Goal: Check status: Check status

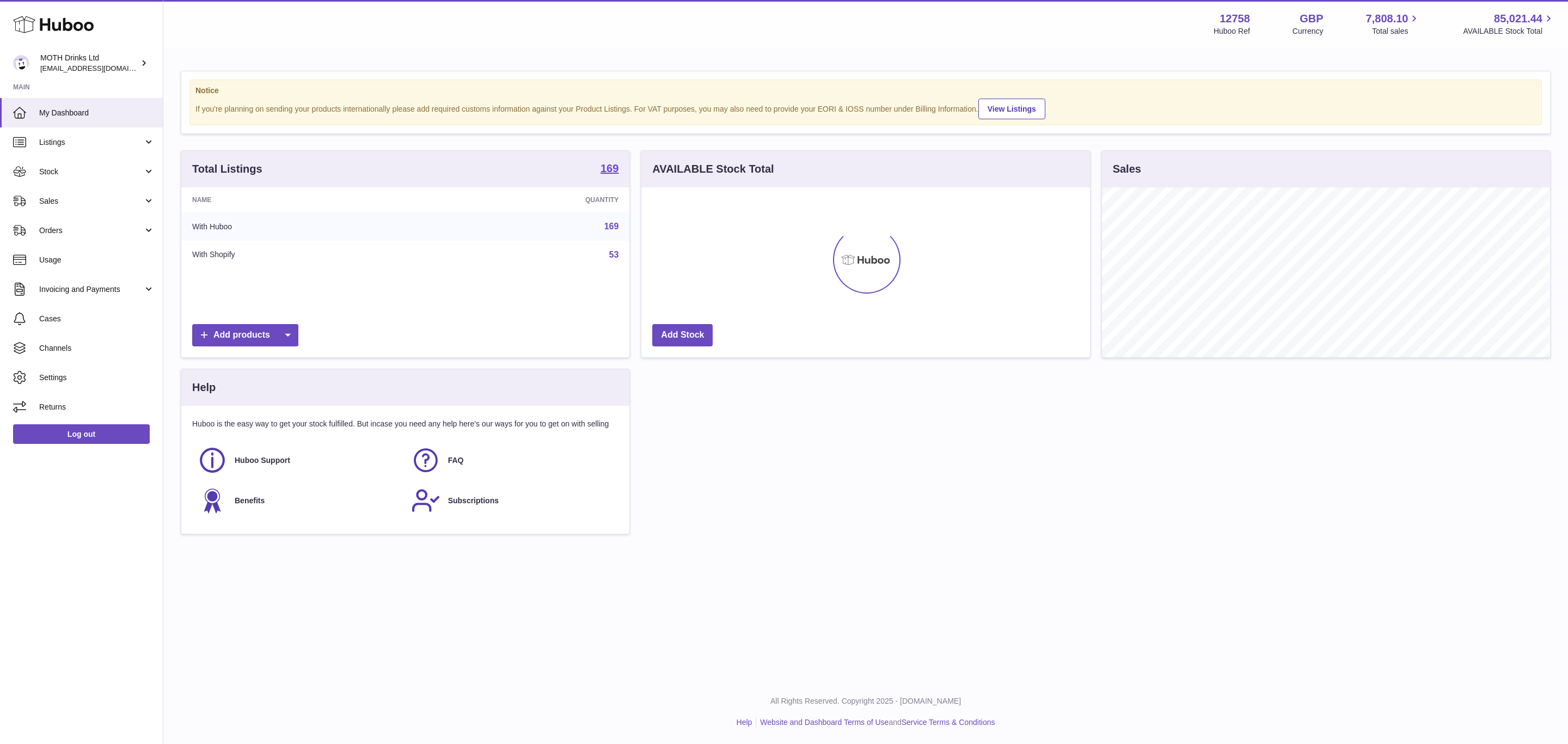
scroll to position [170, 447]
click at [92, 234] on span "Orders" at bounding box center [91, 230] width 104 height 10
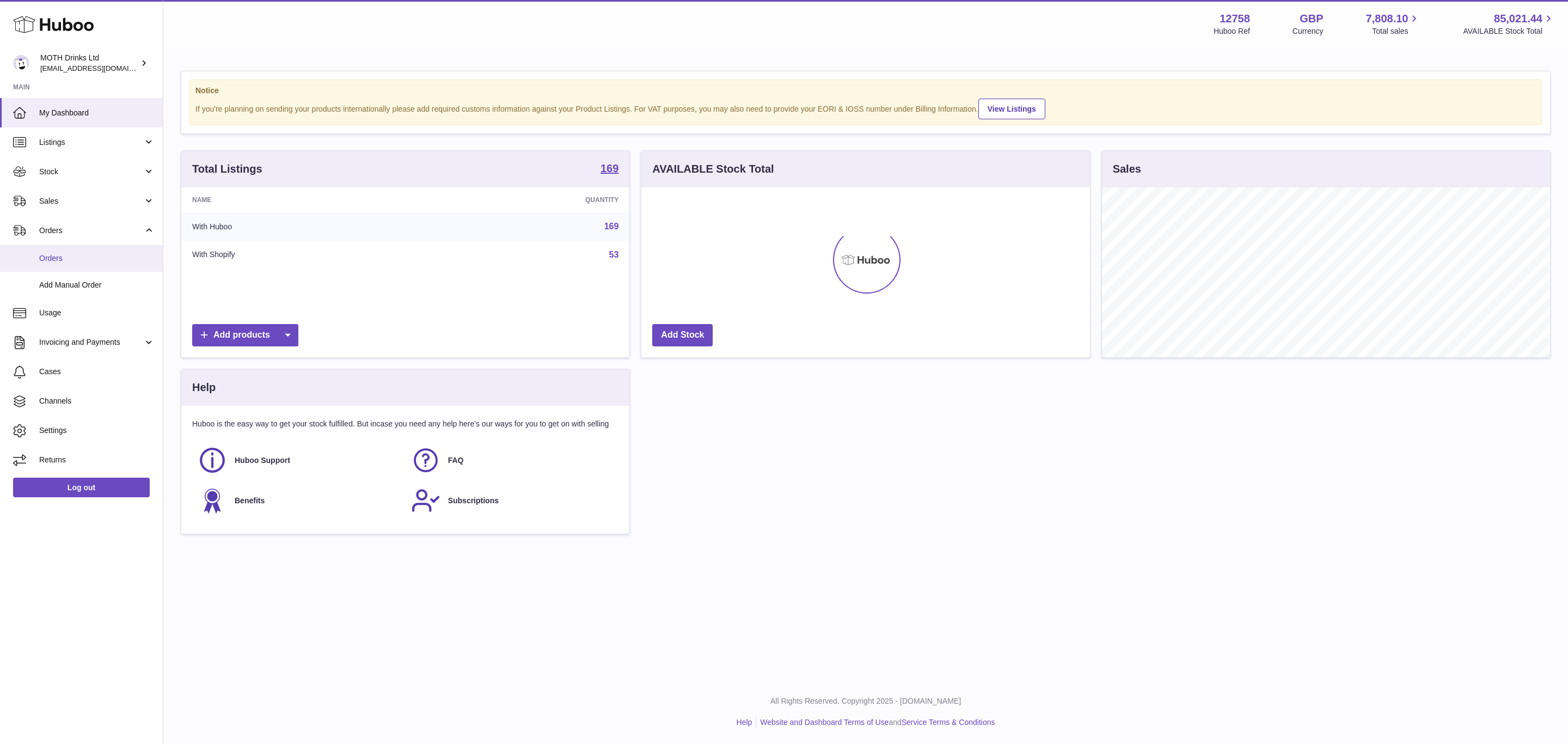
click at [91, 261] on span "Orders" at bounding box center [97, 258] width 116 height 10
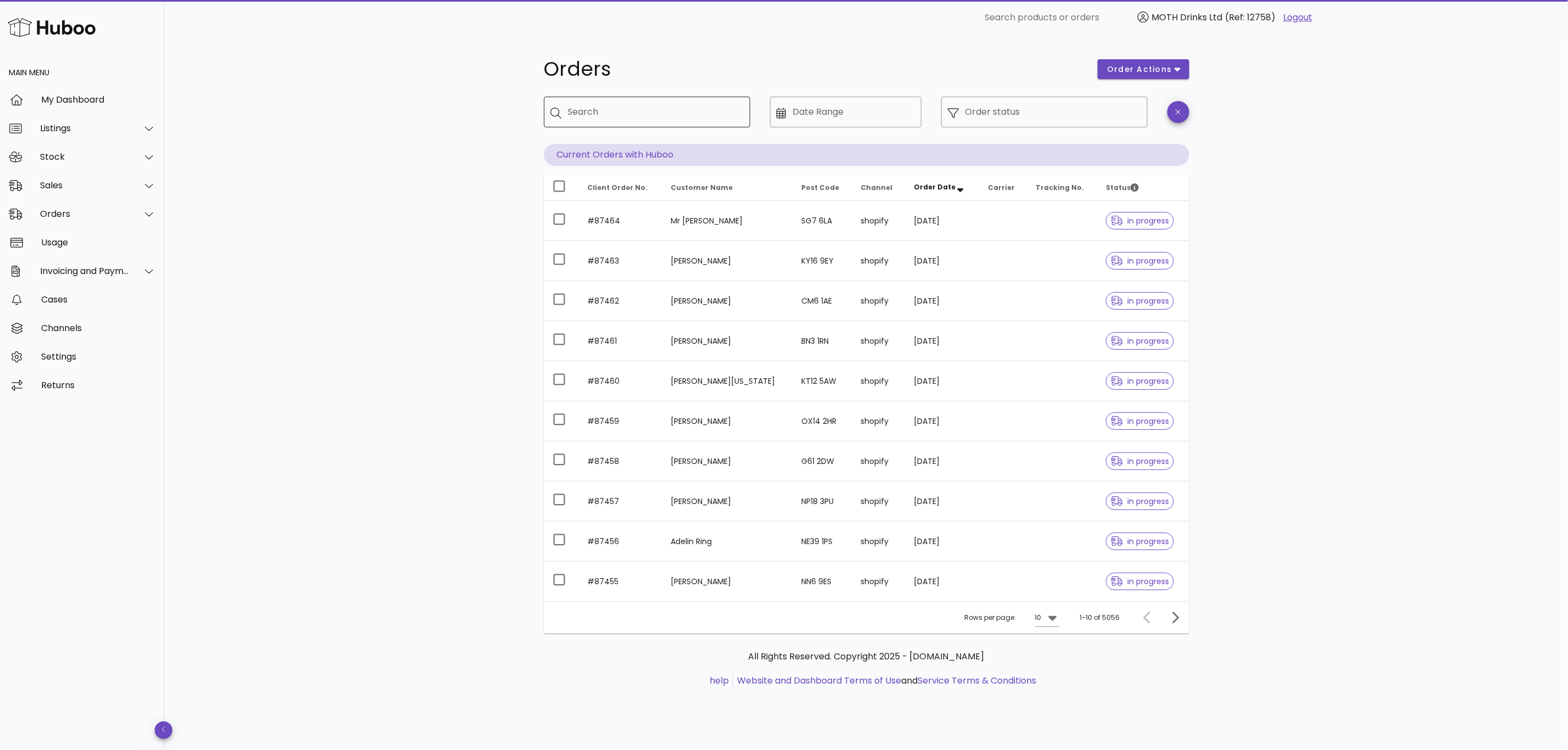
click at [627, 115] on input "Search" at bounding box center [655, 112] width 174 height 18
paste input "******"
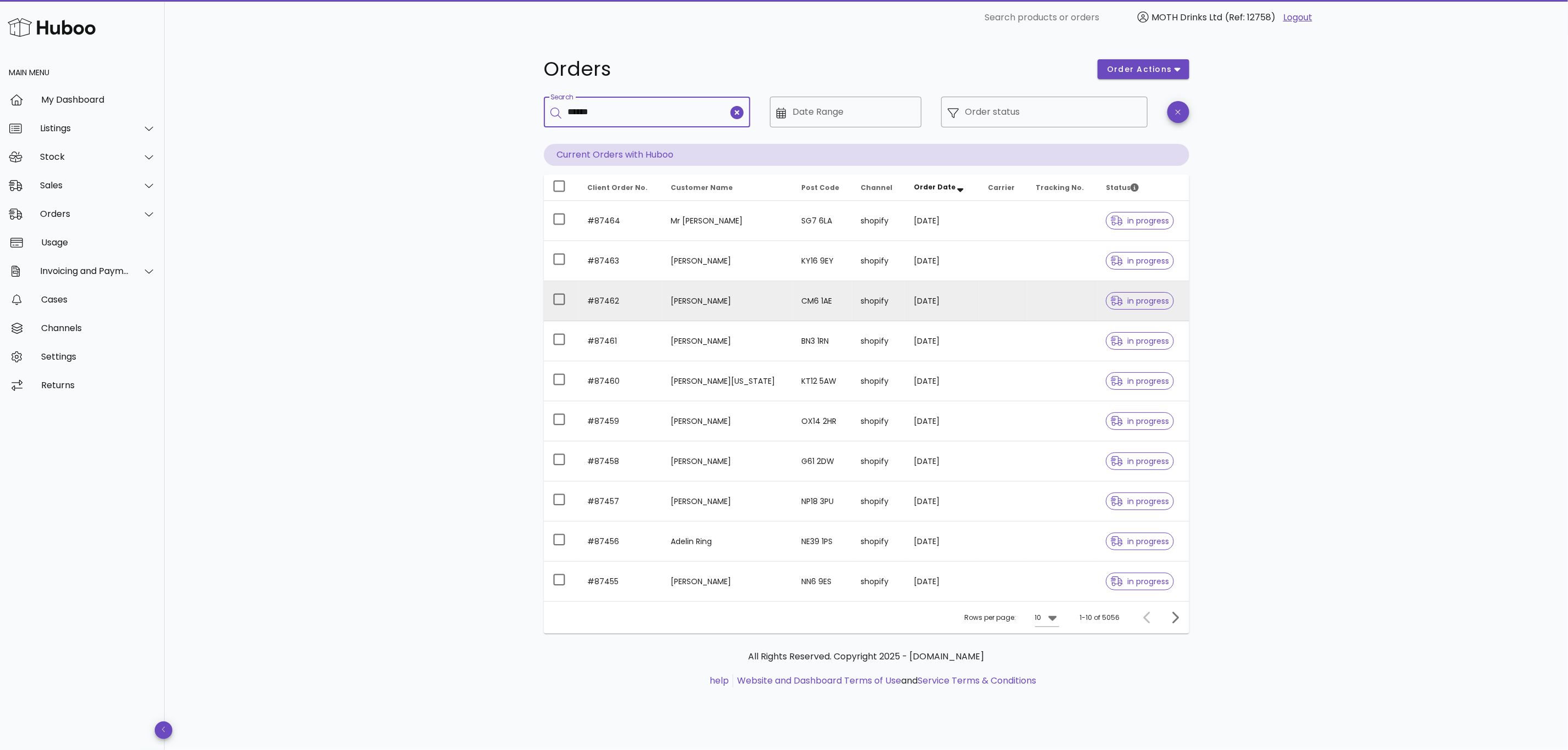
type input "******"
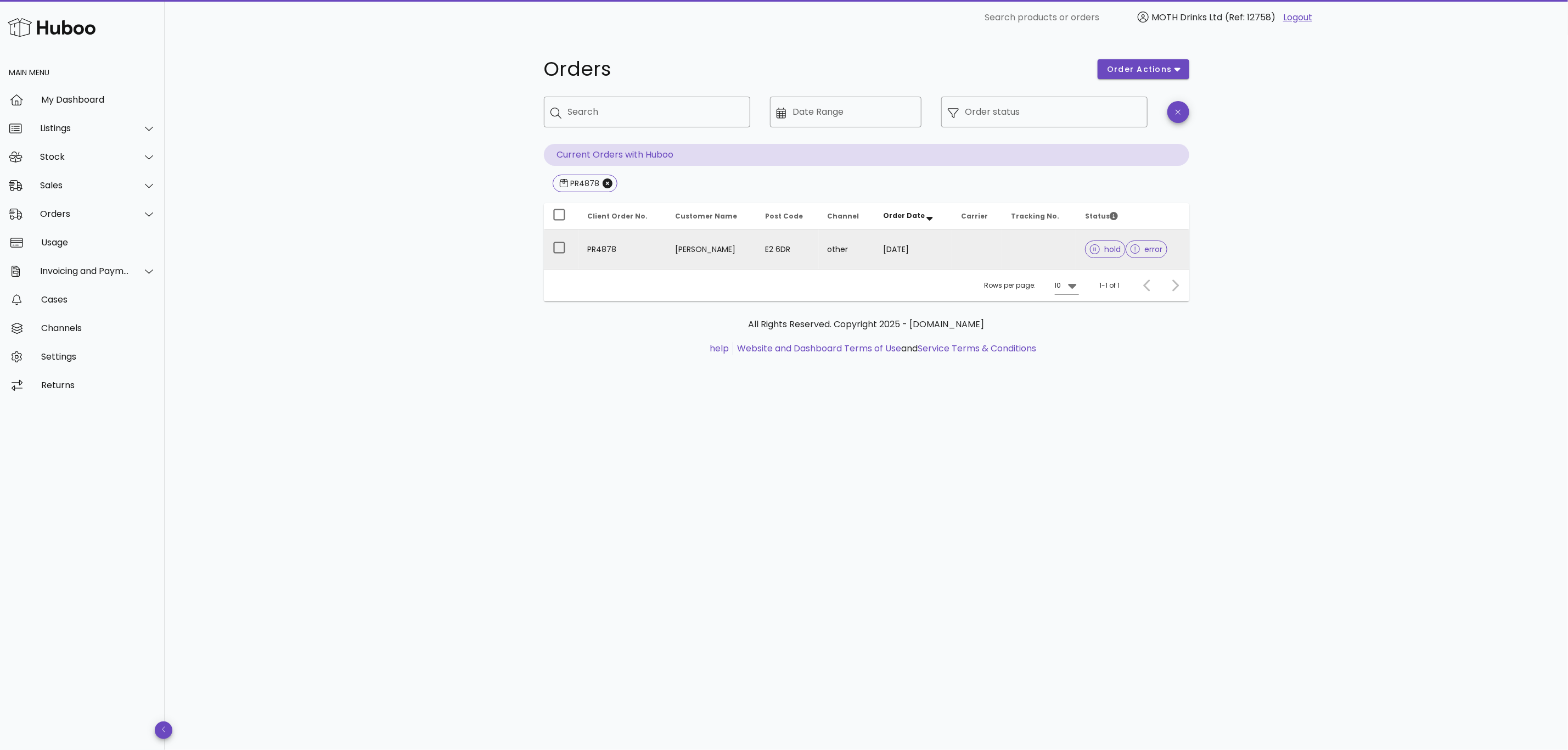
click at [976, 252] on td at bounding box center [977, 249] width 50 height 39
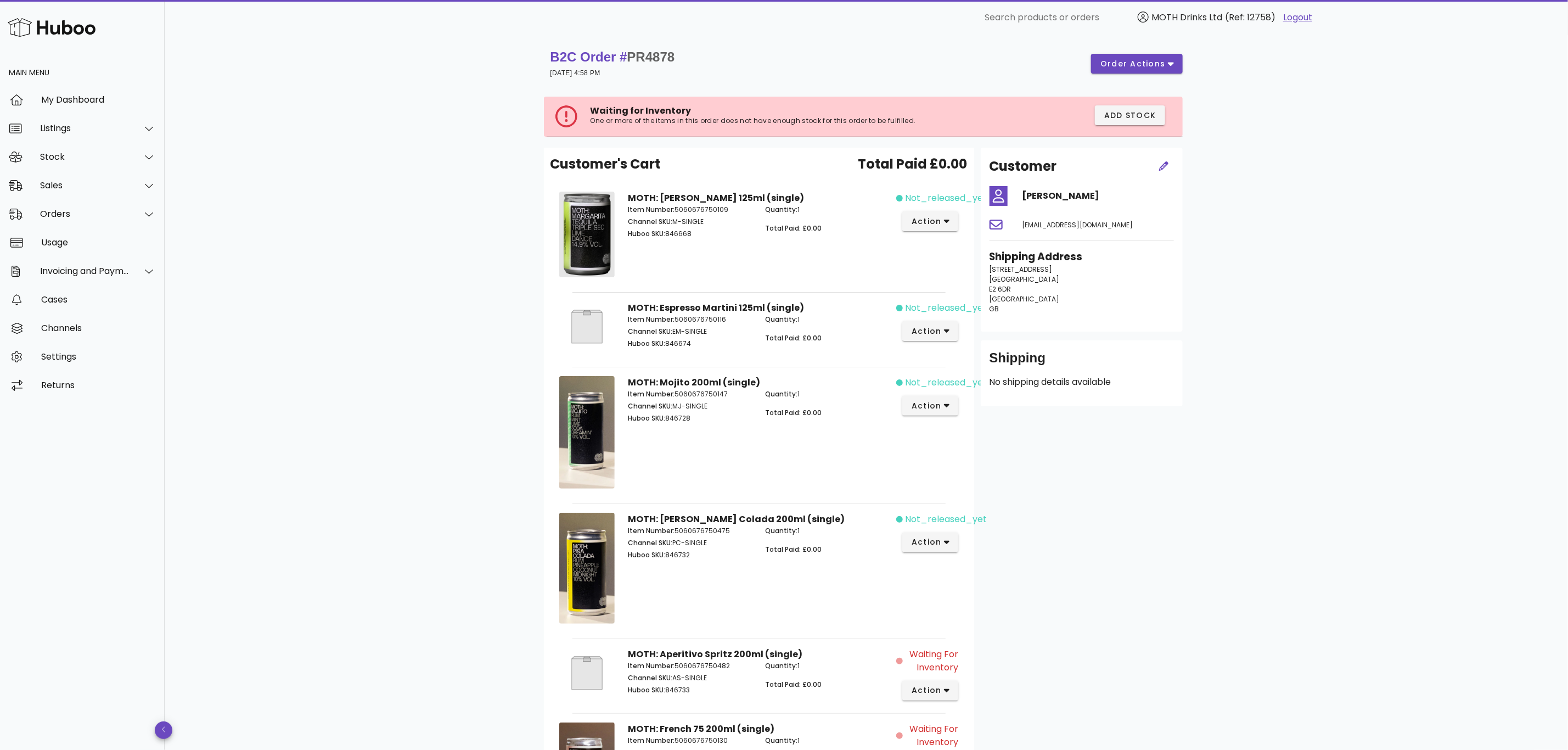
click at [1126, 598] on div "Customer Benson [EMAIL_ADDRESS][DOMAIN_NAME] Shipping Address [STREET_ADDRESS] …" at bounding box center [1082, 670] width 215 height 1045
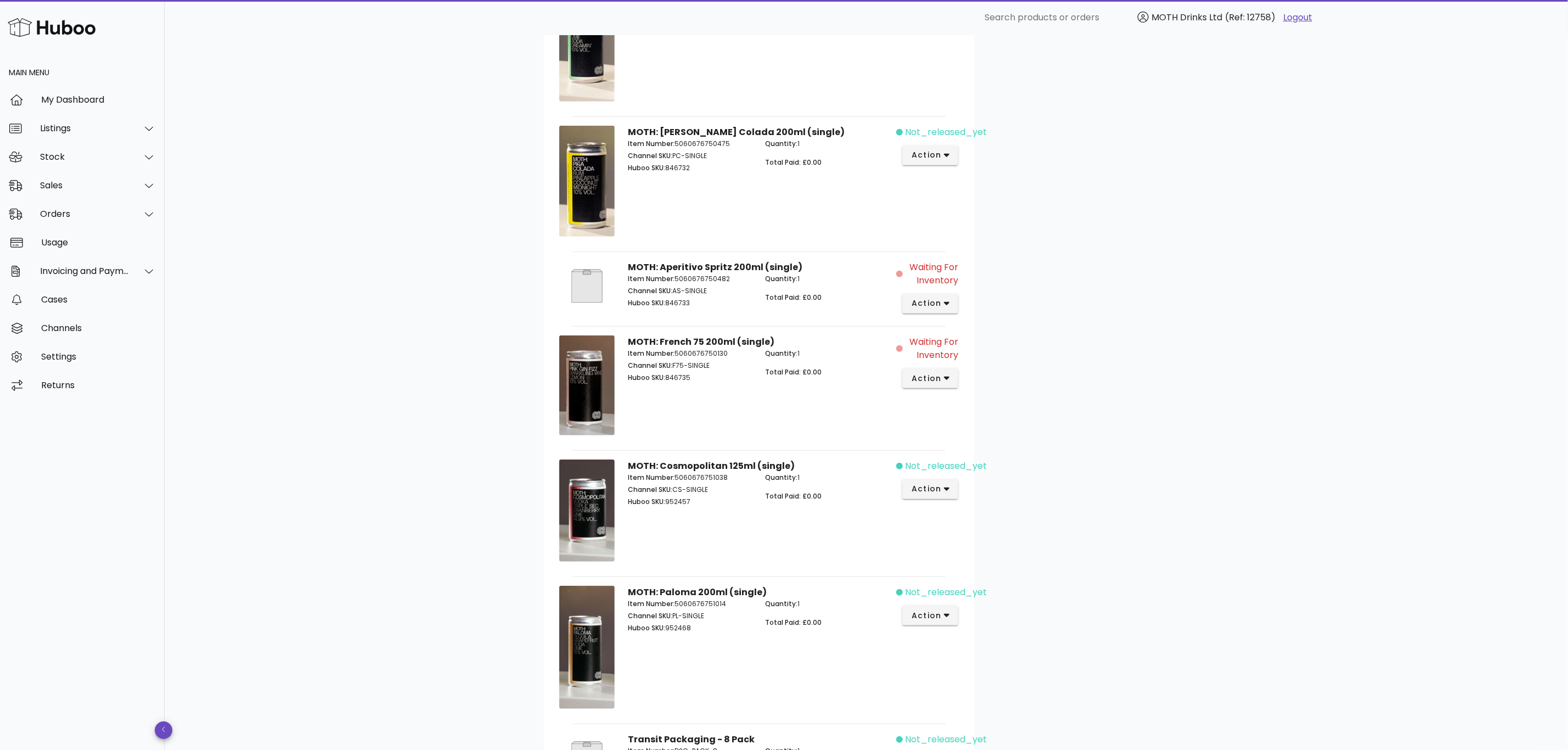
scroll to position [371, 0]
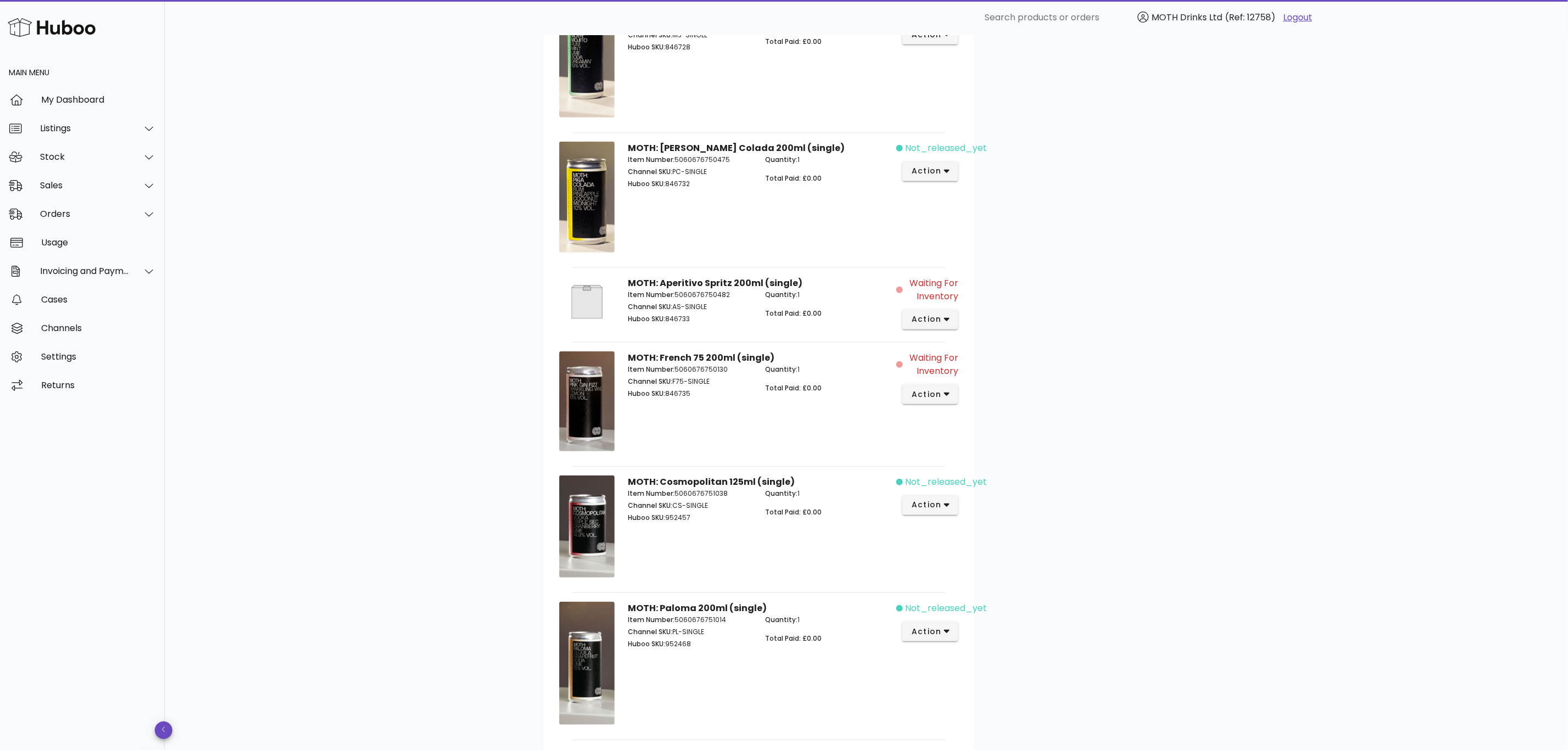
drag, startPoint x: 695, startPoint y: 185, endPoint x: 669, endPoint y: 182, distance: 26.2
click at [669, 182] on p "Huboo SKU: 846732" at bounding box center [690, 184] width 125 height 10
click at [1365, 277] on div "B2C Order # PR4878 [DATE] 4:58 PM order actions Waiting for Inventory One or mo…" at bounding box center [866, 287] width 1404 height 1246
click at [720, 302] on div "Item Number: 5060676750482 Channel SKU: AS-SINGLE Huboo SKU: 846733" at bounding box center [690, 309] width 138 height 50
drag, startPoint x: 692, startPoint y: 318, endPoint x: 668, endPoint y: 325, distance: 25.0
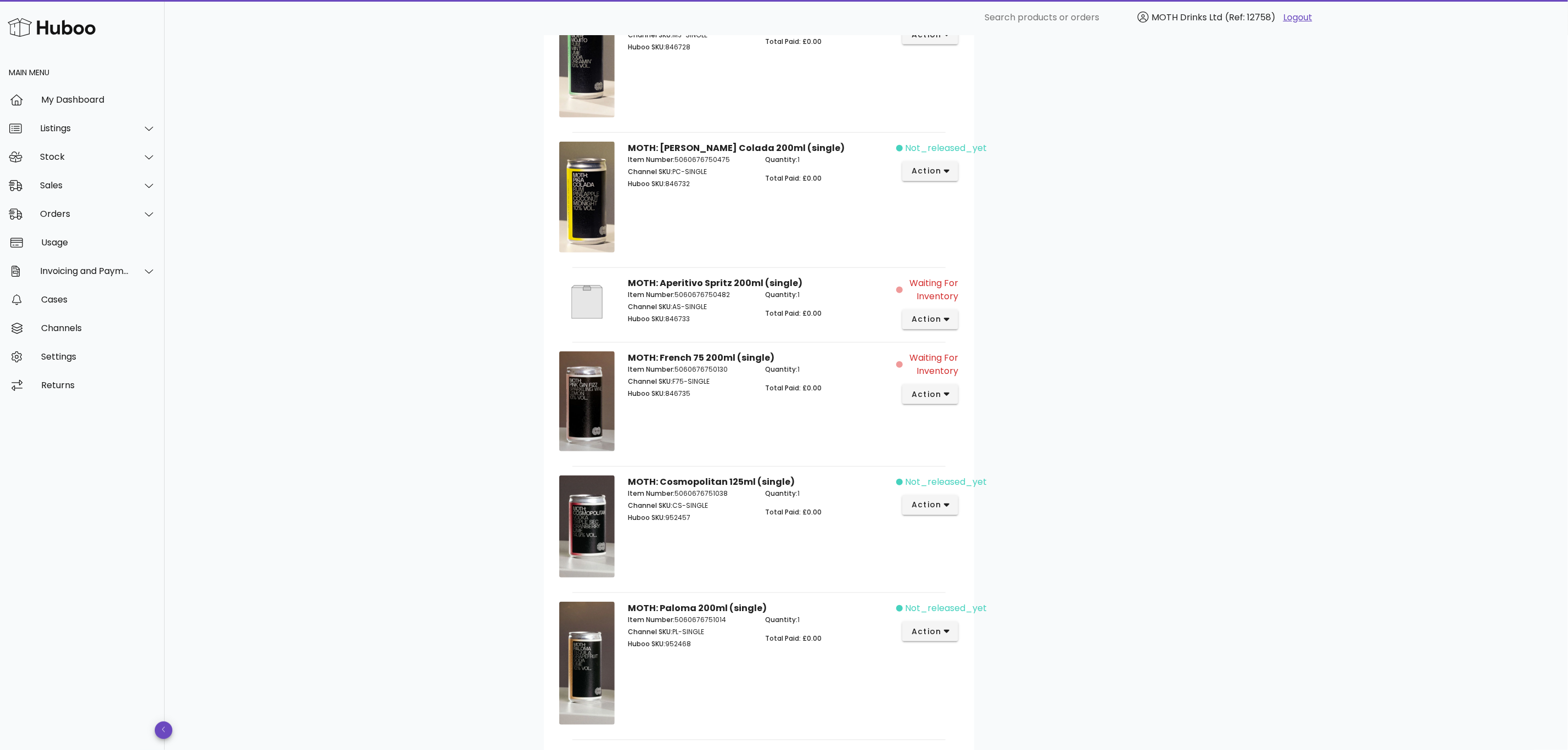
click at [668, 325] on div "Item Number: 5060676750482 Channel SKU: AS-SINGLE Huboo SKU: 846733" at bounding box center [690, 309] width 138 height 50
copy p "846733"
click at [714, 382] on p "Channel SKU: F75-SINGLE" at bounding box center [690, 382] width 125 height 10
drag, startPoint x: 693, startPoint y: 399, endPoint x: 674, endPoint y: 399, distance: 19.0
click at [667, 398] on p "Huboo SKU: 846735" at bounding box center [690, 393] width 125 height 10
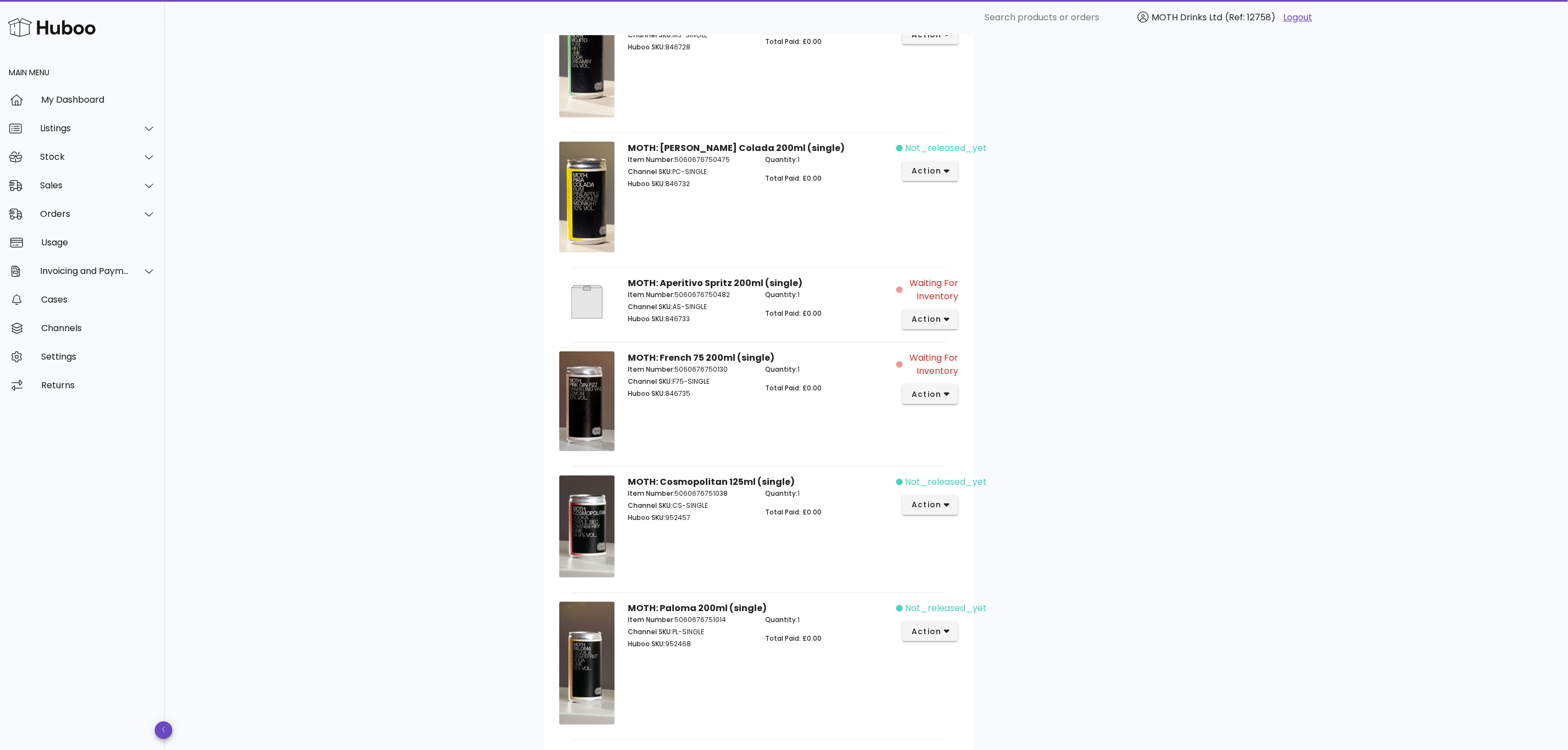
copy p "846735"
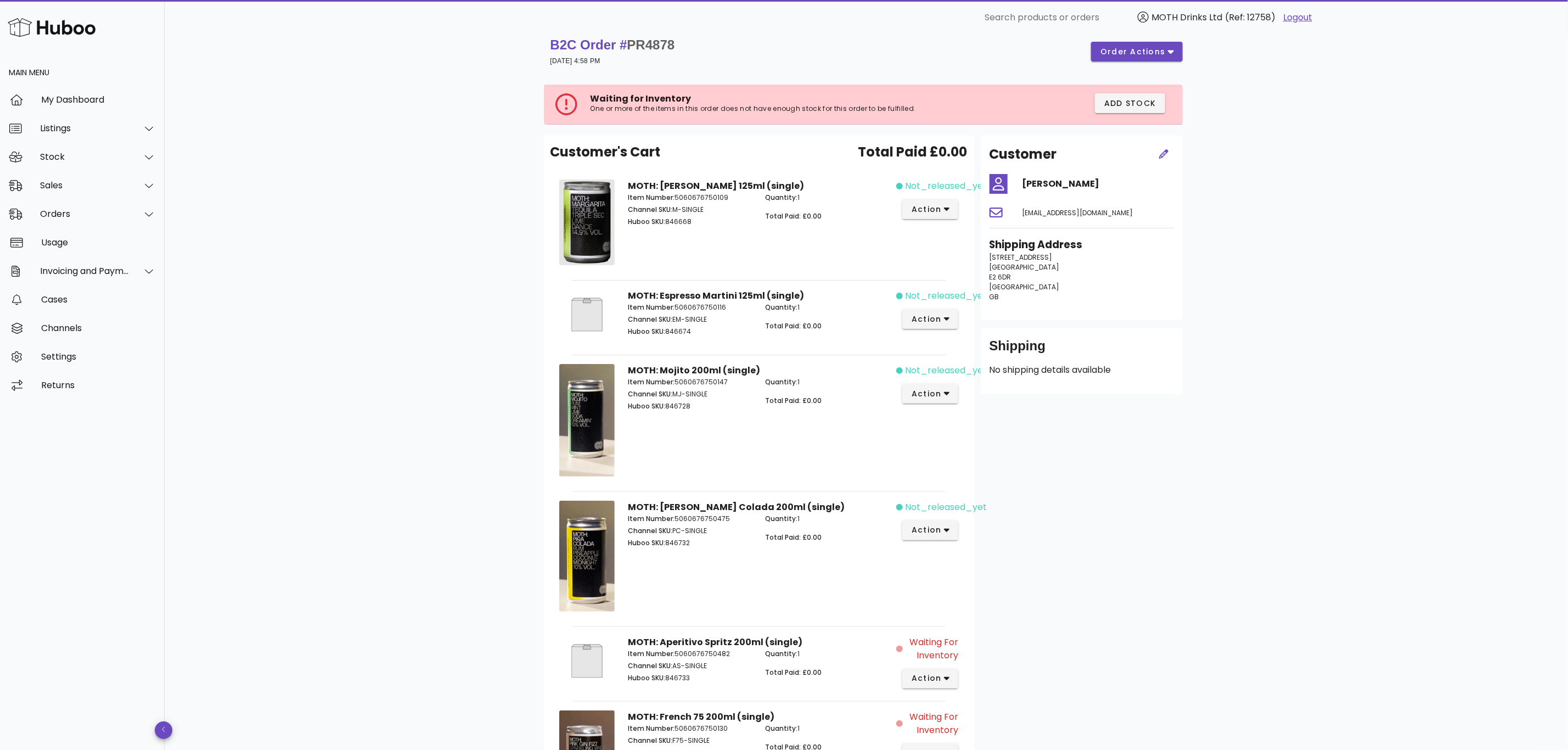
scroll to position [0, 0]
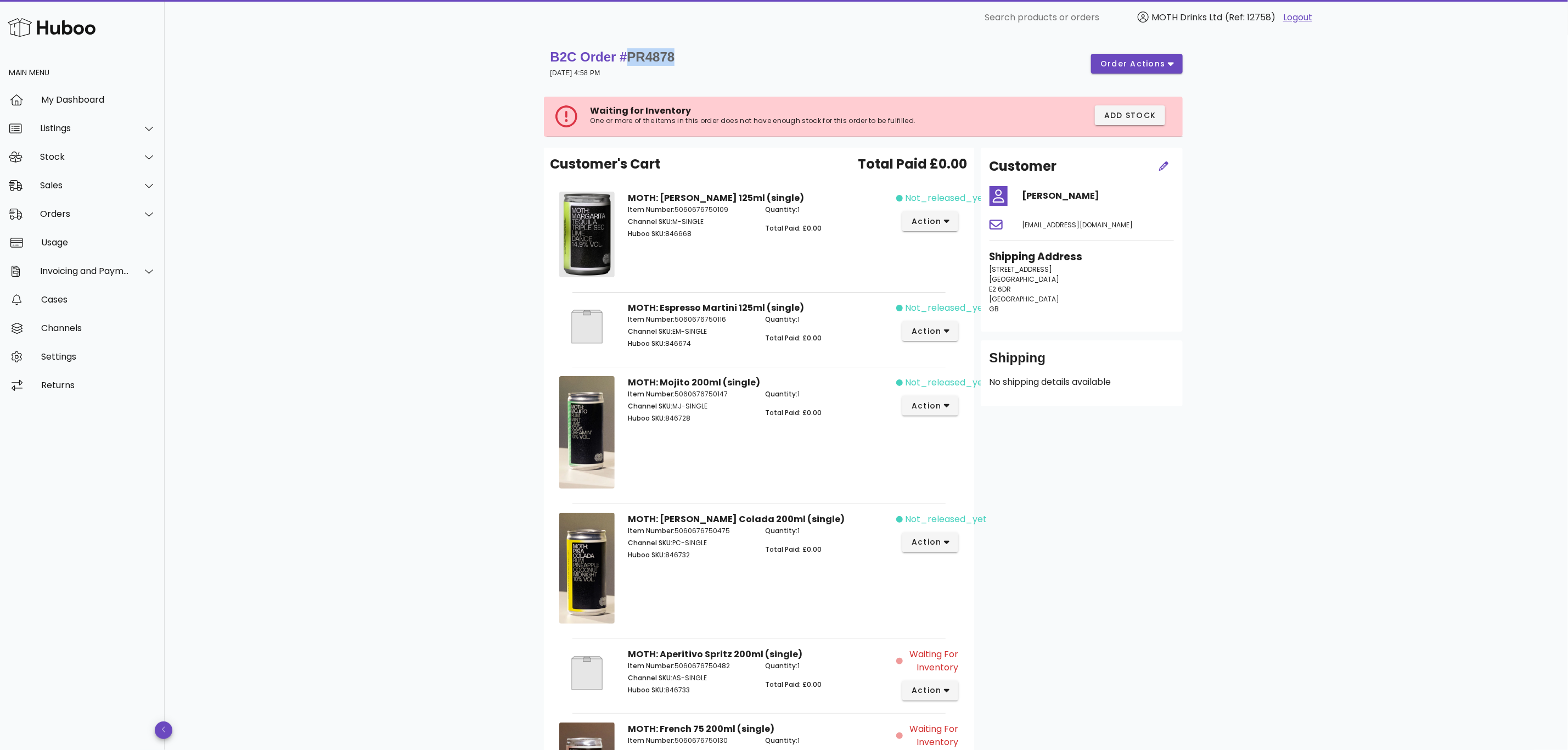
drag, startPoint x: 687, startPoint y: 53, endPoint x: 627, endPoint y: 56, distance: 60.1
click at [627, 56] on div "B2C Order # PR4878 [DATE] 4:58 PM order actions" at bounding box center [867, 64] width 632 height 31
copy span "PR4878"
click at [940, 226] on span "action" at bounding box center [927, 222] width 31 height 12
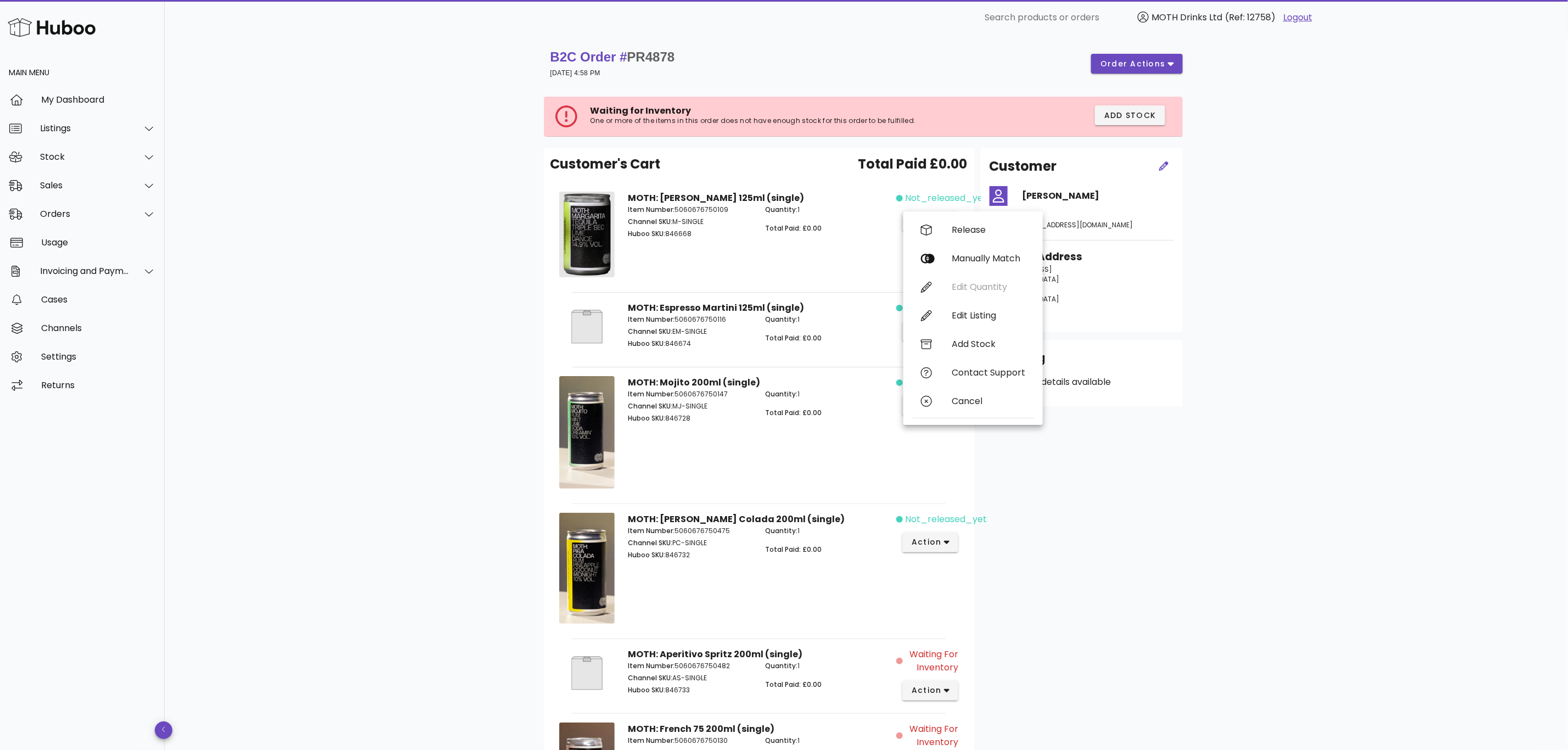
click at [1419, 412] on div "B2C Order # PR4878 [DATE] 4:58 PM order actions Waiting for Inventory One or mo…" at bounding box center [866, 658] width 1404 height 1246
